Goal: Navigation & Orientation: Find specific page/section

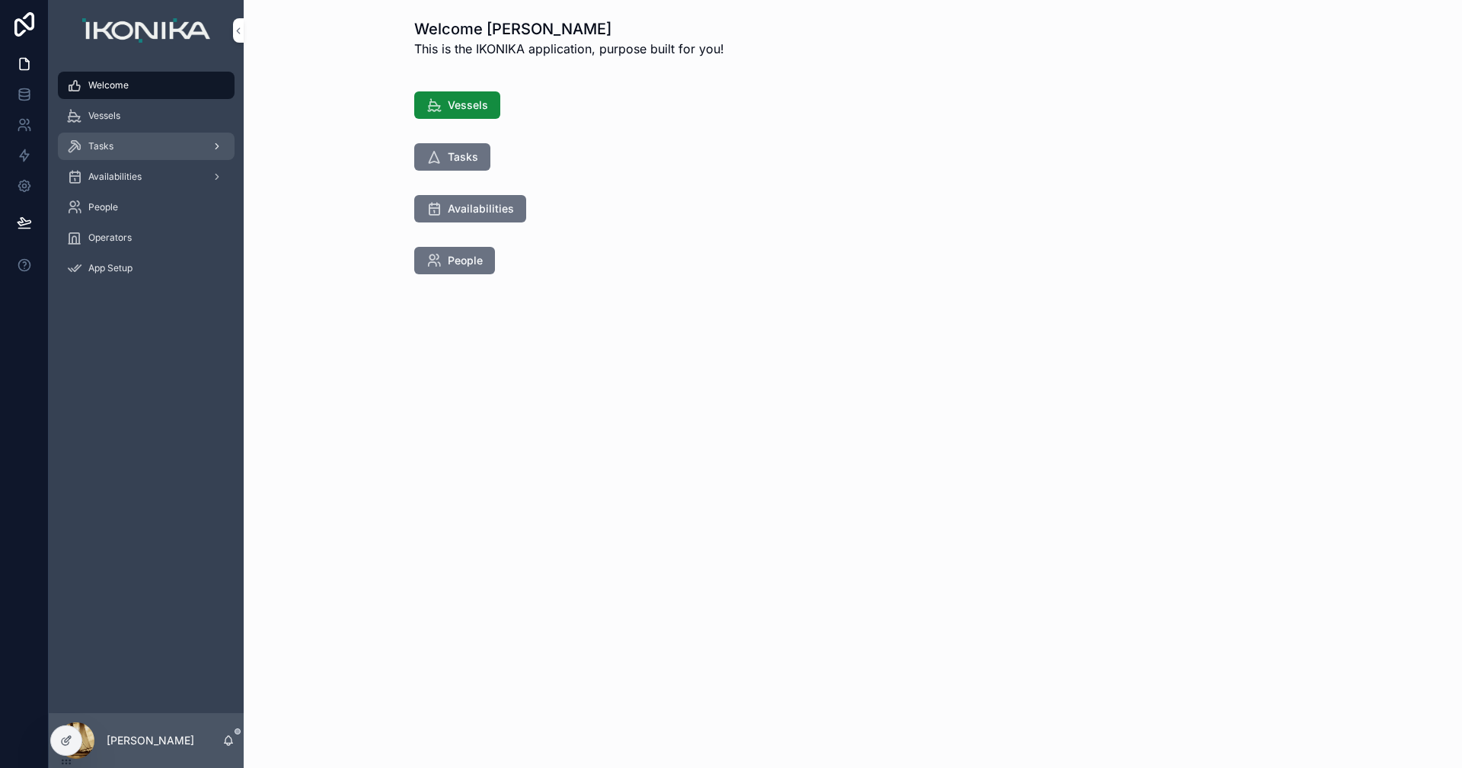
click at [100, 143] on span "Tasks" at bounding box center [100, 146] width 25 height 12
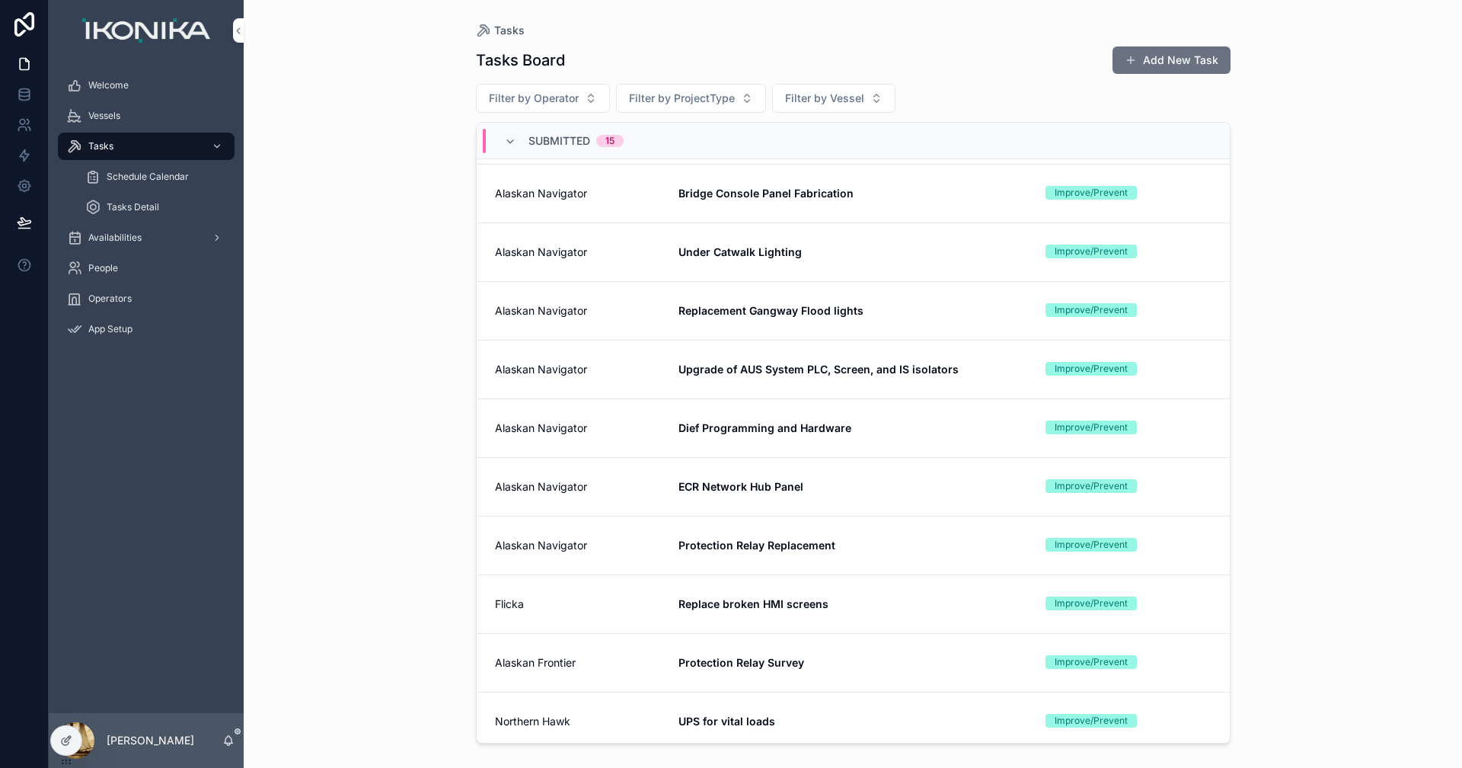
scroll to position [305, 0]
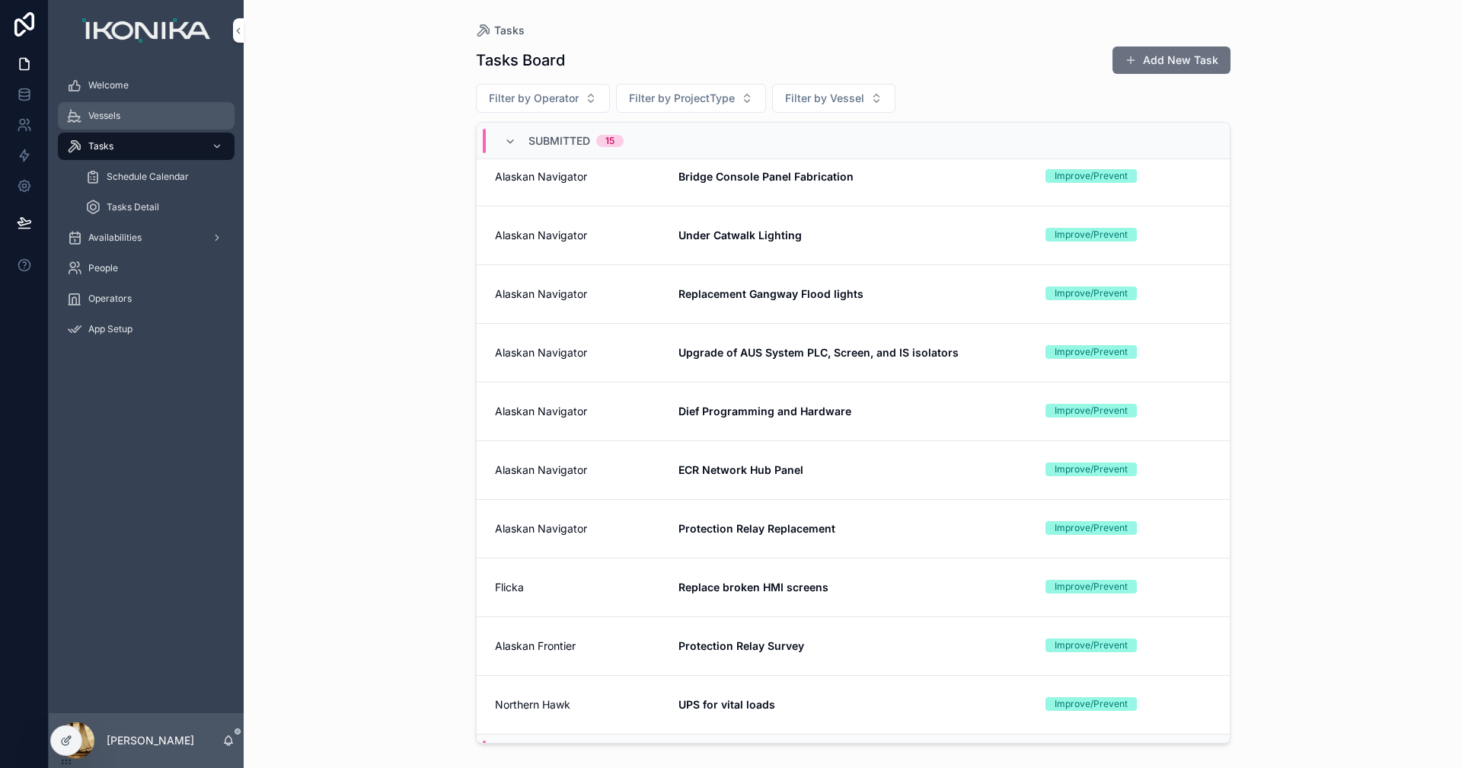
click at [115, 113] on span "Vessels" at bounding box center [104, 116] width 32 height 12
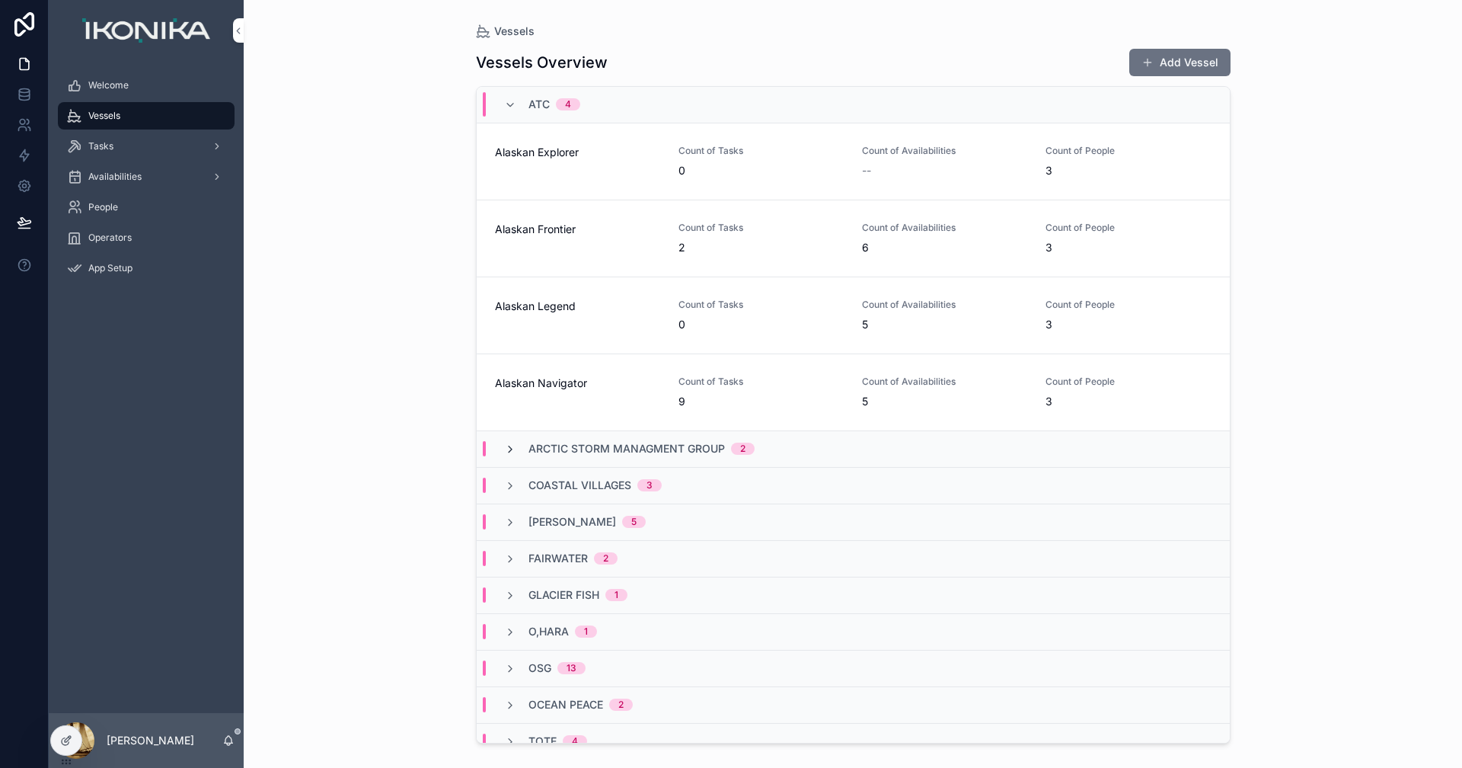
click at [509, 452] on icon "scrollable content" at bounding box center [510, 449] width 12 height 12
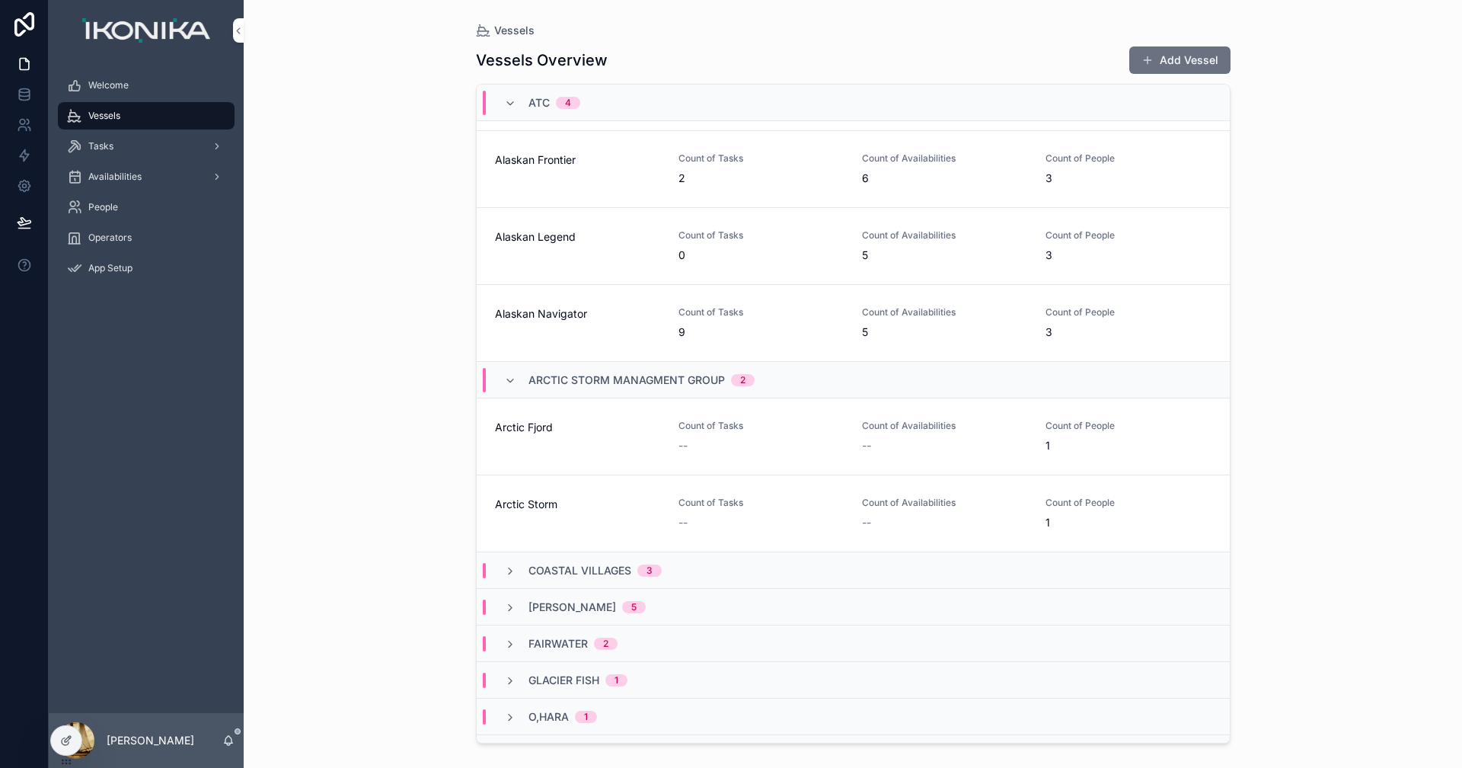
scroll to position [152, 0]
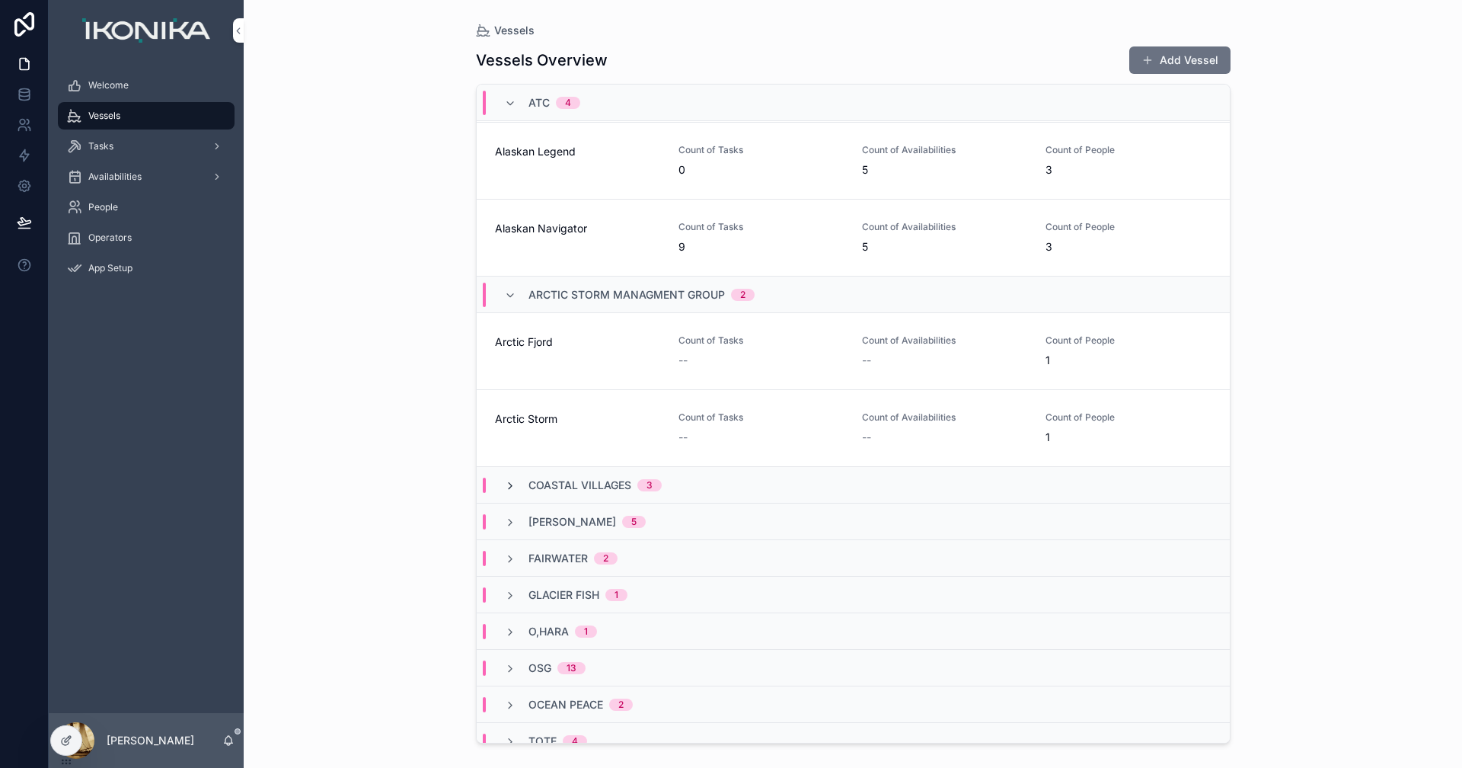
click at [508, 484] on icon "scrollable content" at bounding box center [510, 486] width 12 height 12
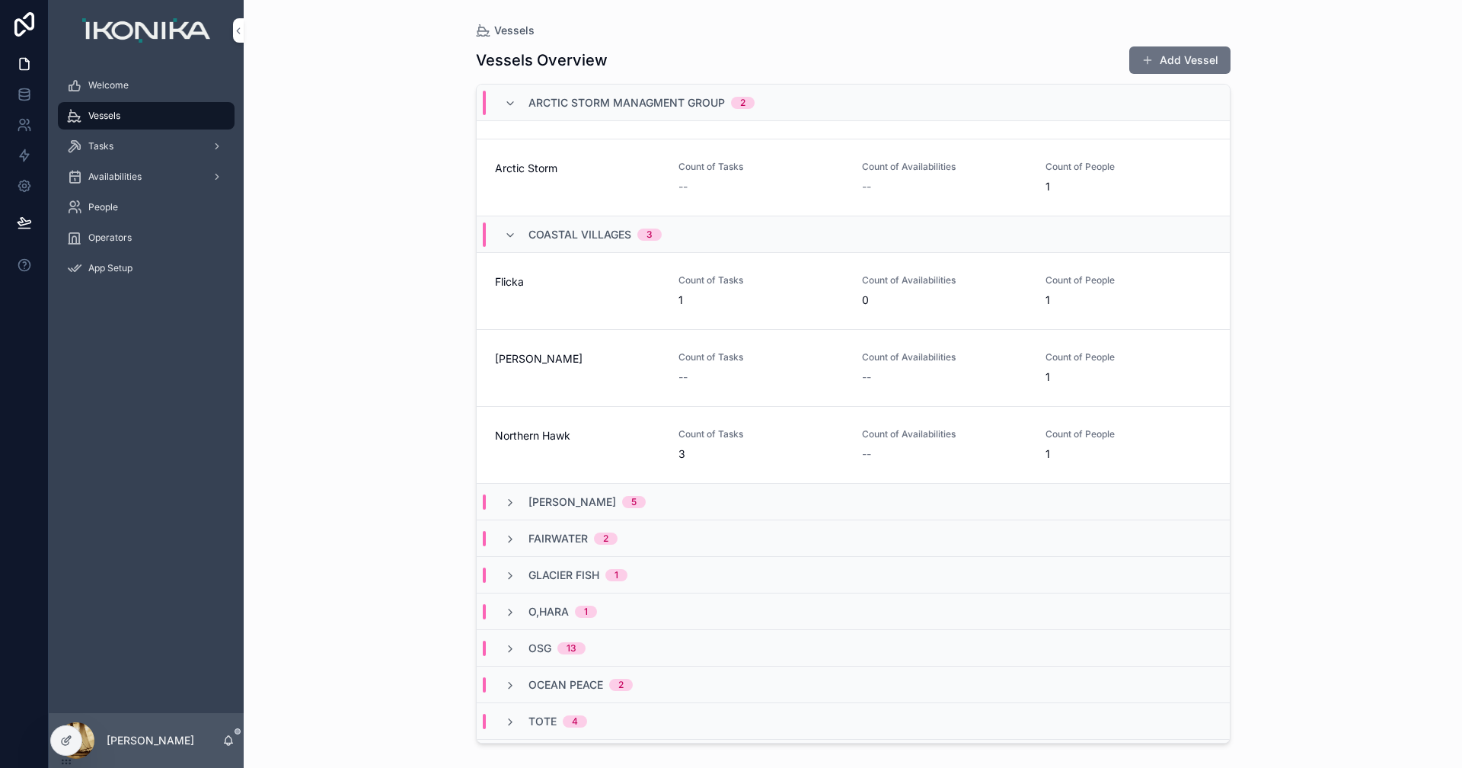
scroll to position [436, 0]
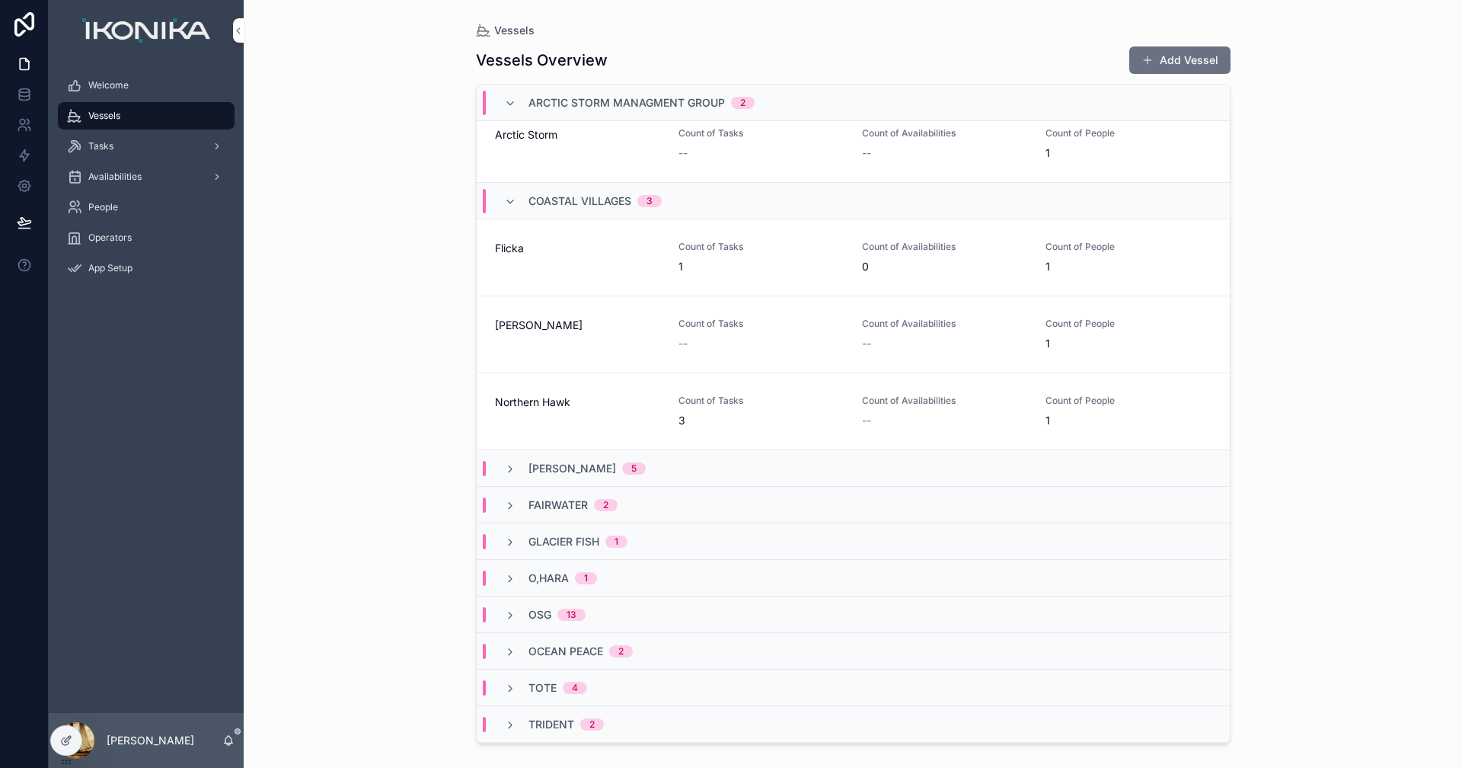
click at [596, 424] on div "Northern Hawk" at bounding box center [577, 411] width 165 height 34
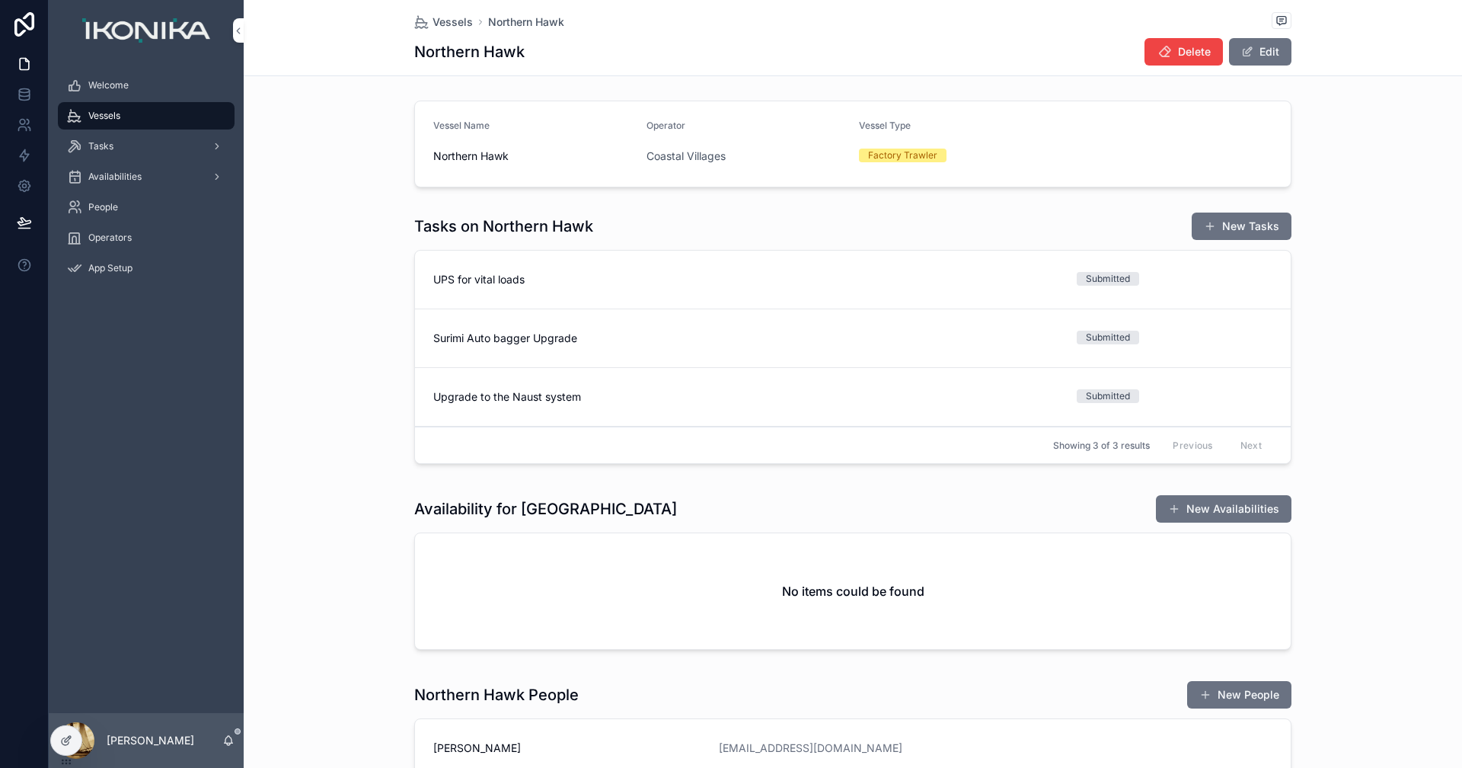
click at [538, 391] on span "Upgrade to the Naust system" at bounding box center [745, 396] width 625 height 15
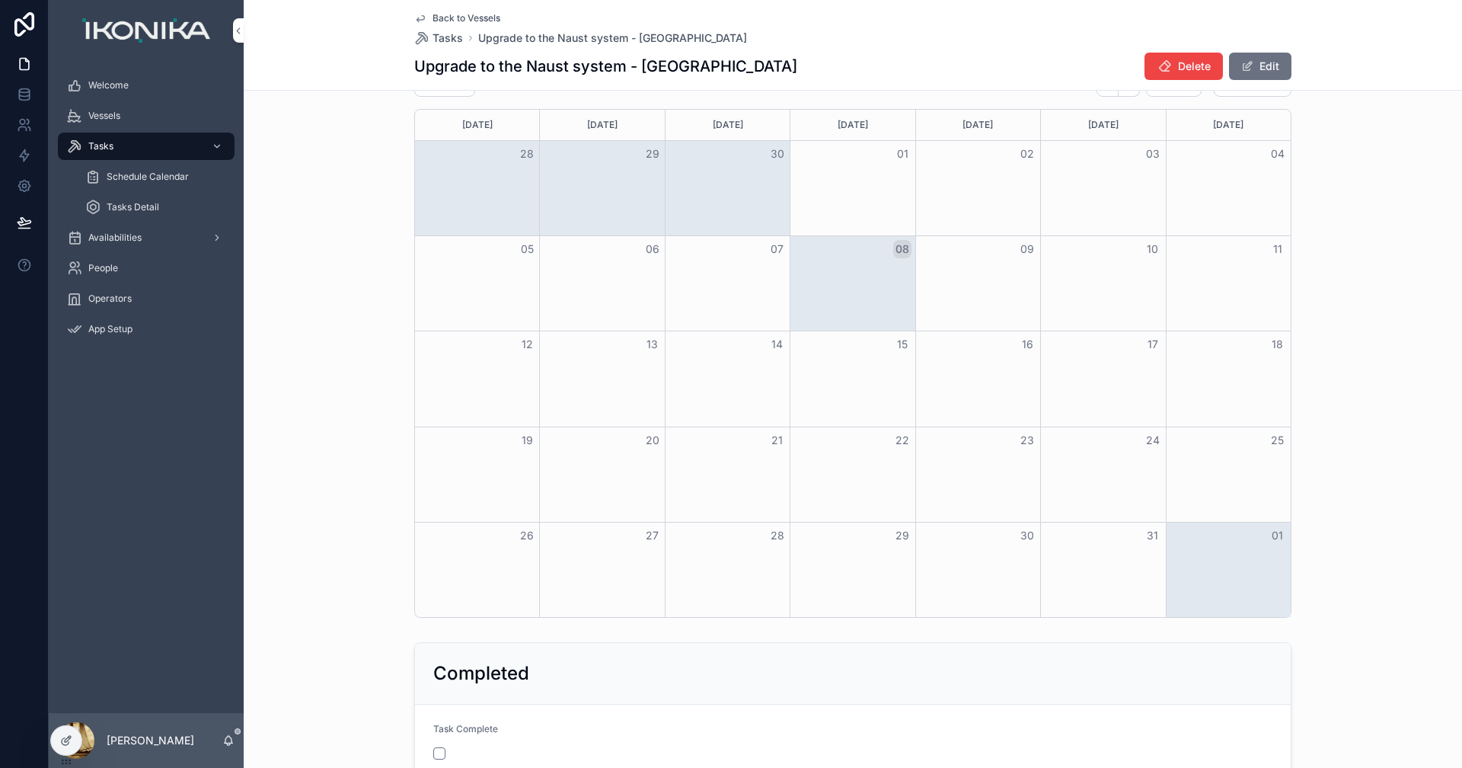
scroll to position [2073, 0]
